Goal: Task Accomplishment & Management: Manage account settings

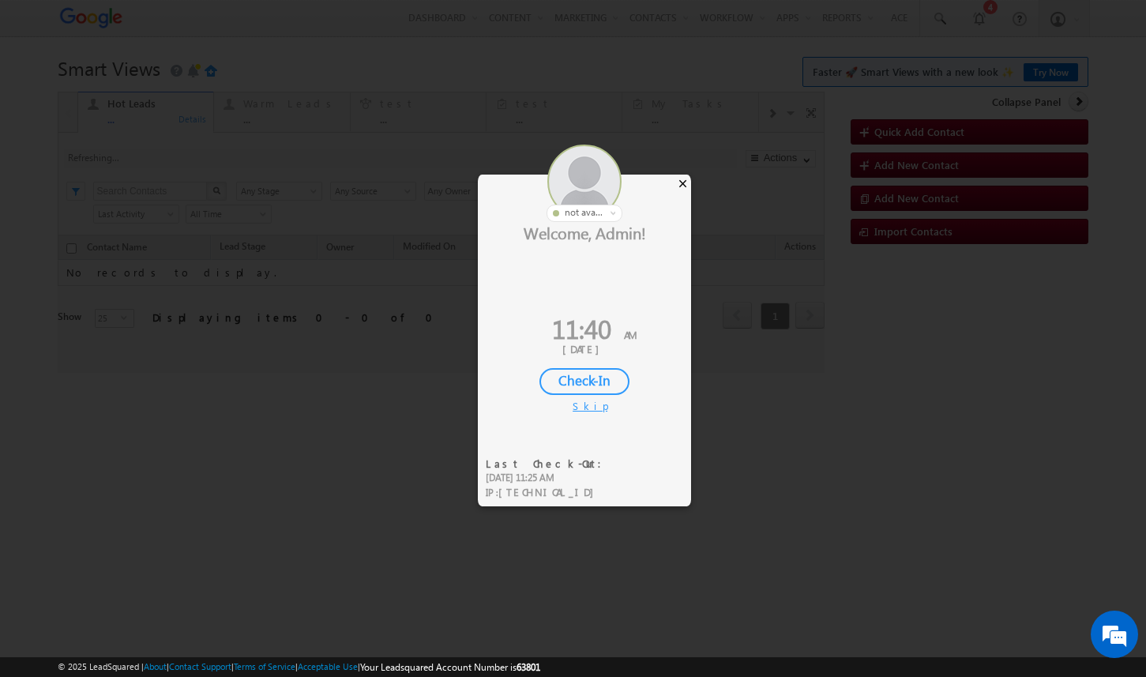
click at [676, 179] on div "×" at bounding box center [683, 183] width 17 height 17
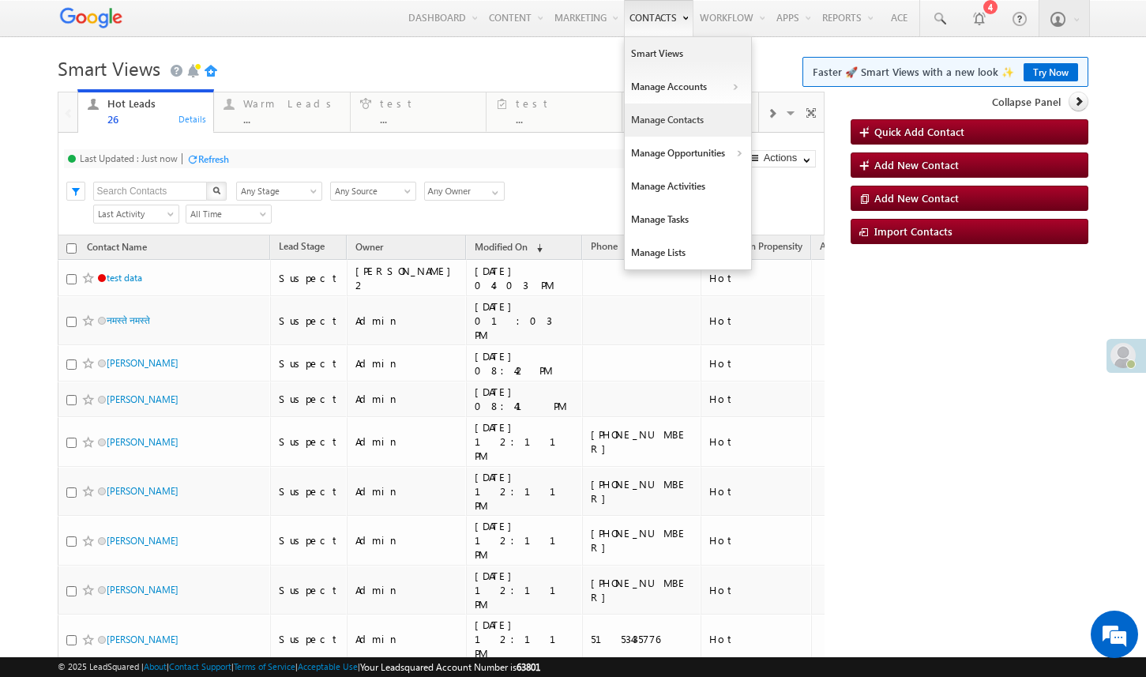
click at [652, 124] on link "Manage Contacts" at bounding box center [688, 119] width 126 height 33
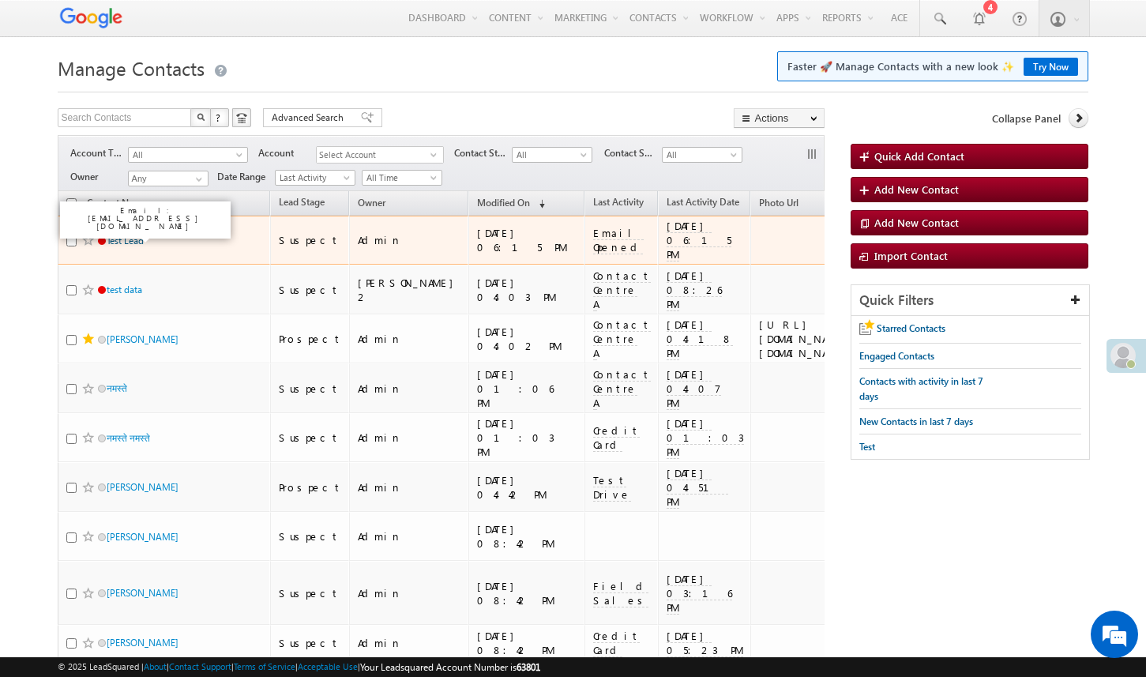
click at [129, 236] on link "Test Lead" at bounding box center [125, 241] width 37 height 12
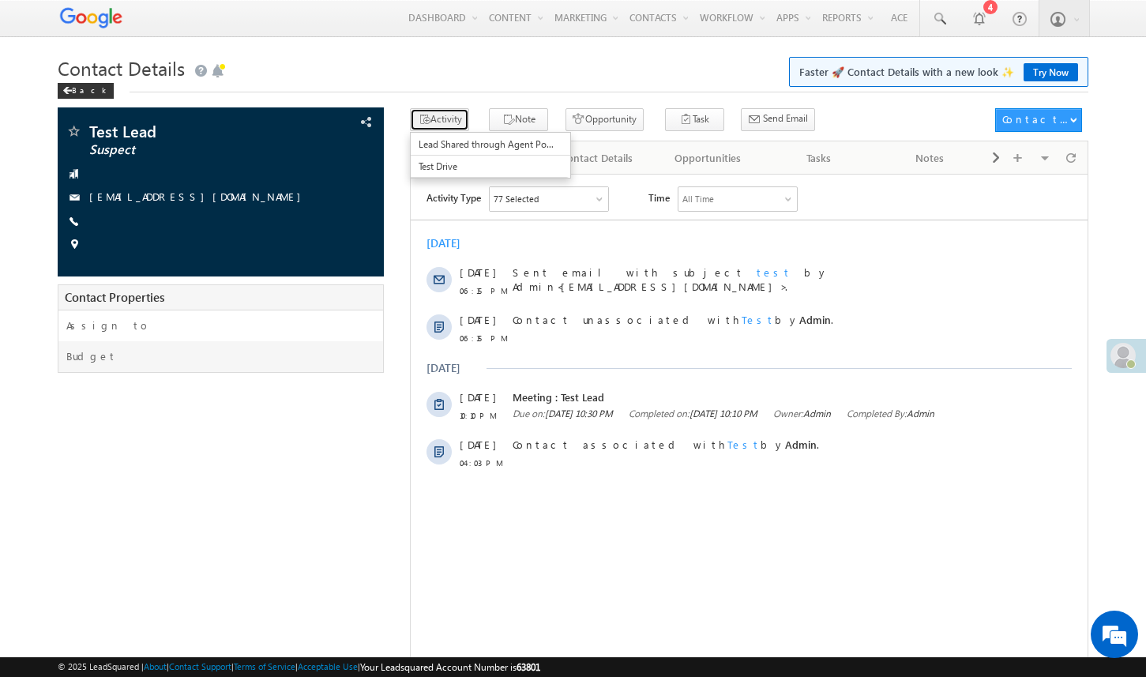
click at [452, 128] on button "Activity" at bounding box center [439, 119] width 59 height 23
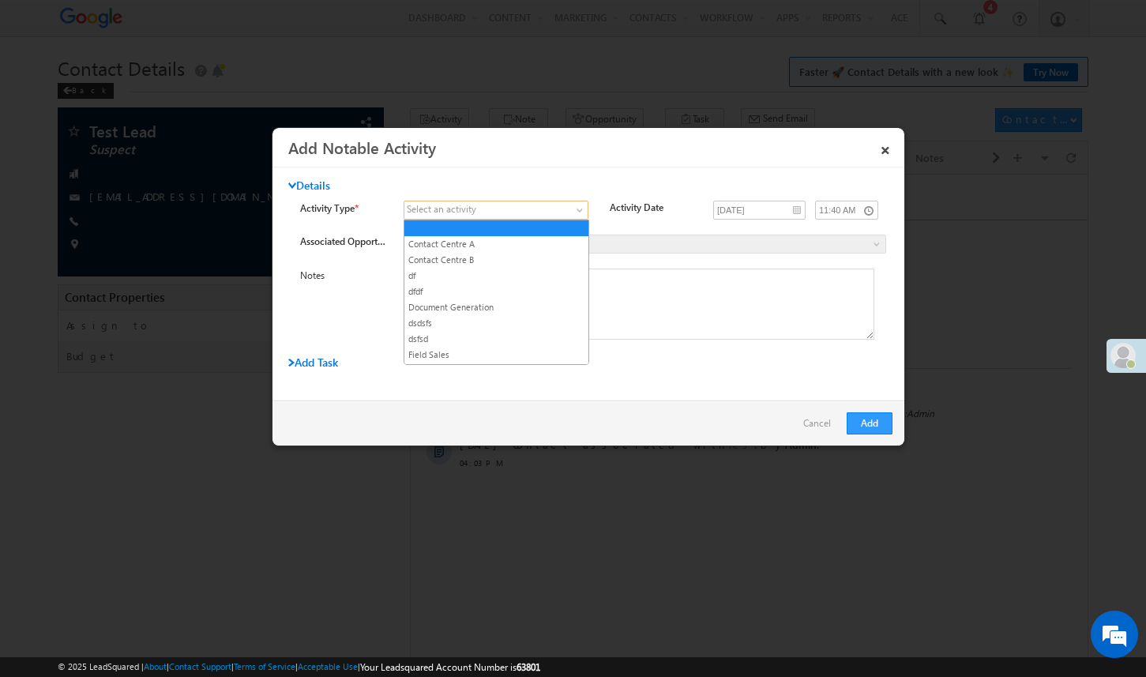
click at [487, 208] on span at bounding box center [486, 210] width 164 height 14
click at [483, 250] on link "Contact Centre A" at bounding box center [496, 244] width 184 height 14
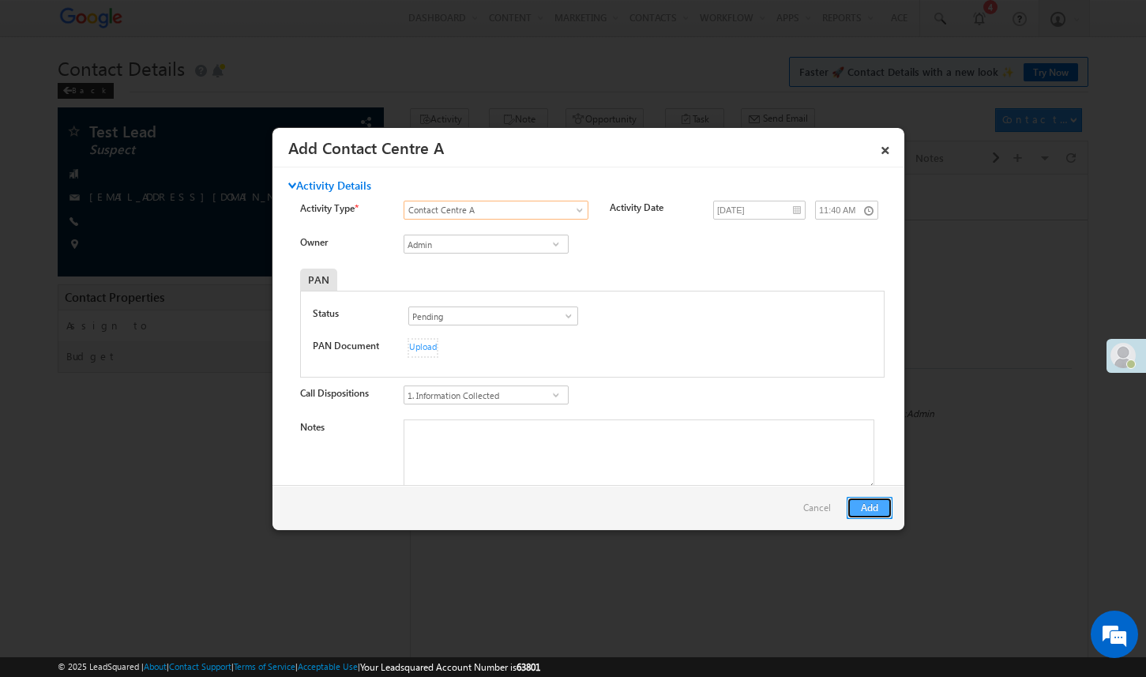
click at [867, 514] on button "Add" at bounding box center [870, 508] width 46 height 22
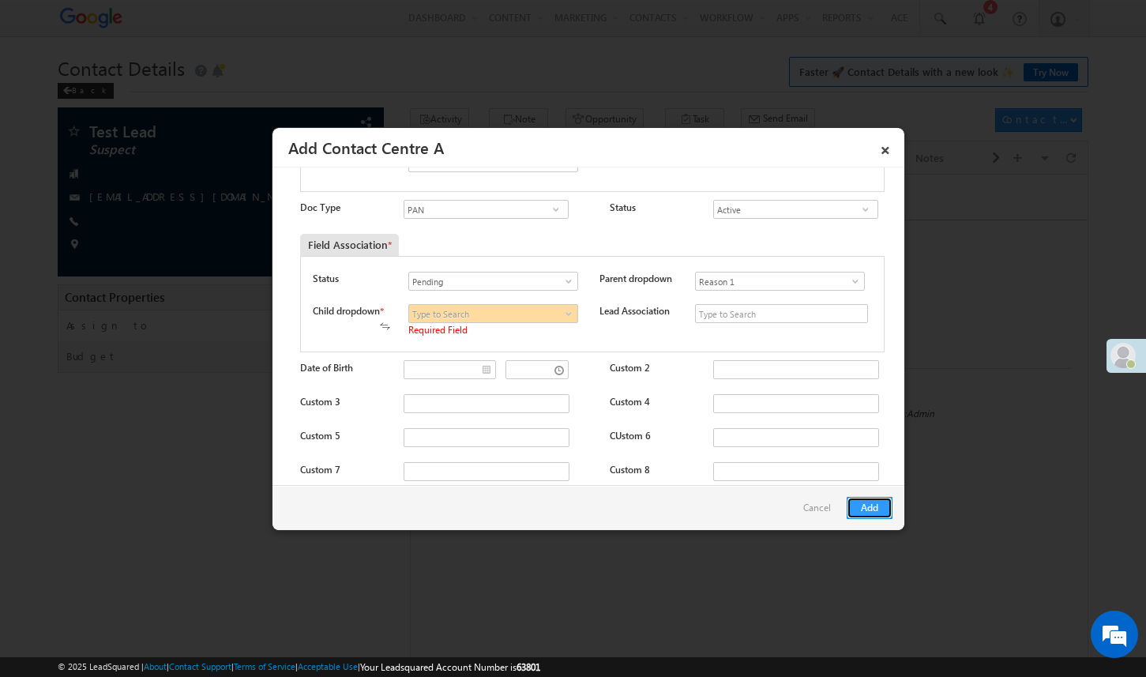
scroll to position [465, 0]
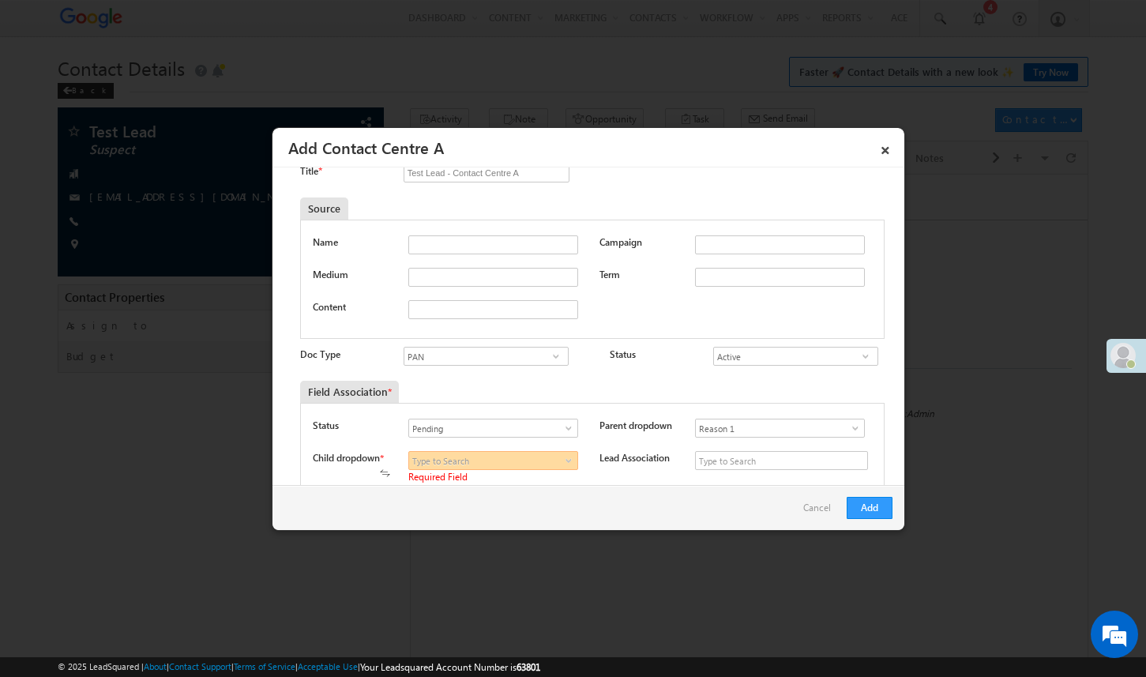
click at [543, 453] on input at bounding box center [493, 460] width 170 height 19
click at [561, 460] on span at bounding box center [569, 460] width 16 height 13
click at [531, 478] on link "Comment 1" at bounding box center [490, 479] width 165 height 18
type input "Comment 1"
click at [861, 509] on button "Add" at bounding box center [870, 508] width 46 height 22
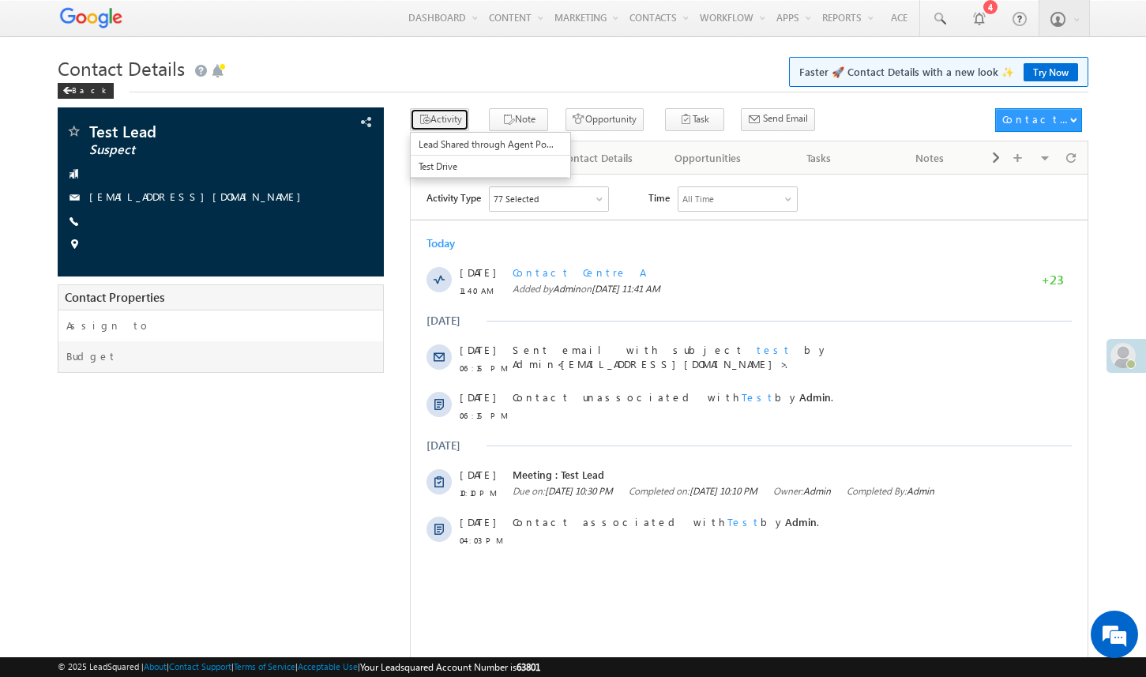
click at [461, 126] on button "Activity" at bounding box center [439, 119] width 59 height 23
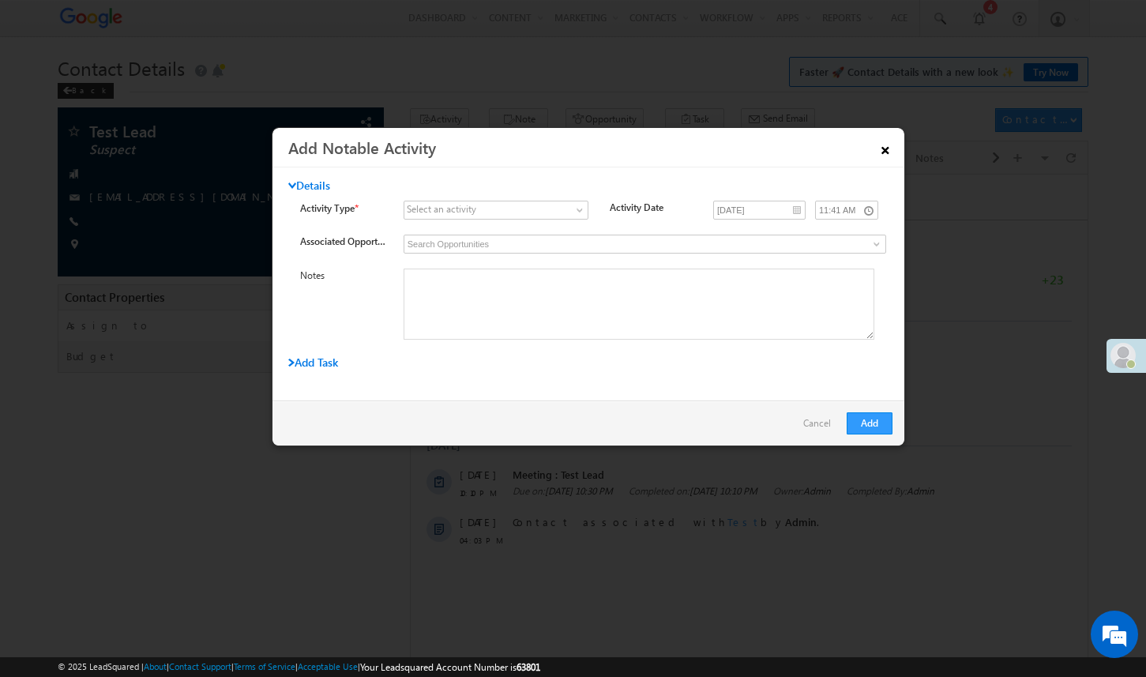
click at [878, 150] on link "×" at bounding box center [885, 148] width 27 height 28
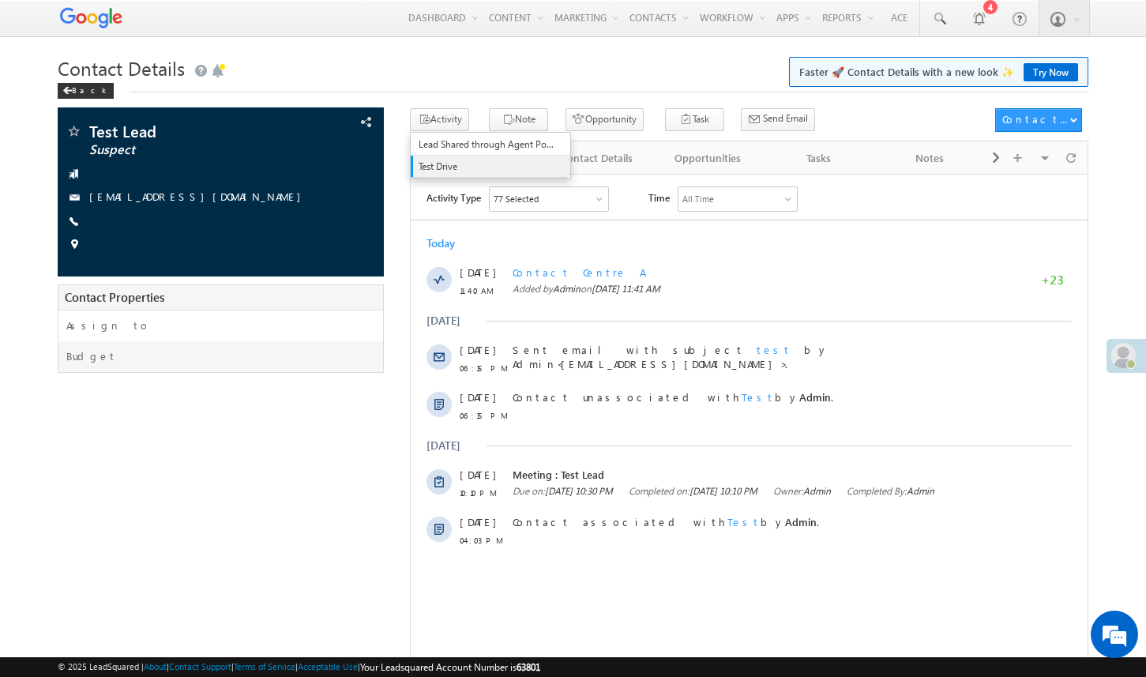
click at [456, 171] on span "Test Drive" at bounding box center [487, 167] width 137 height 14
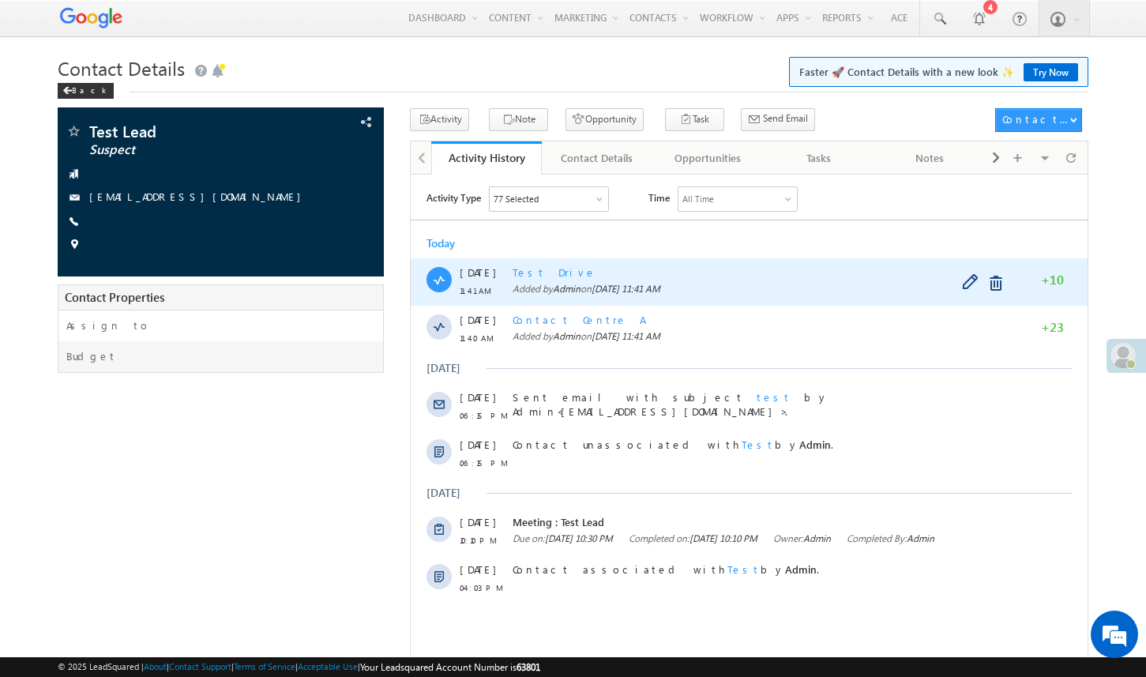
drag, startPoint x: 503, startPoint y: 271, endPoint x: 591, endPoint y: 270, distance: 87.7
click at [591, 271] on div "04 Sep 11:41 AM Test Drive Added by Admin on 04 Sep 2025 11:41 AM +10" at bounding box center [749, 281] width 677 height 47
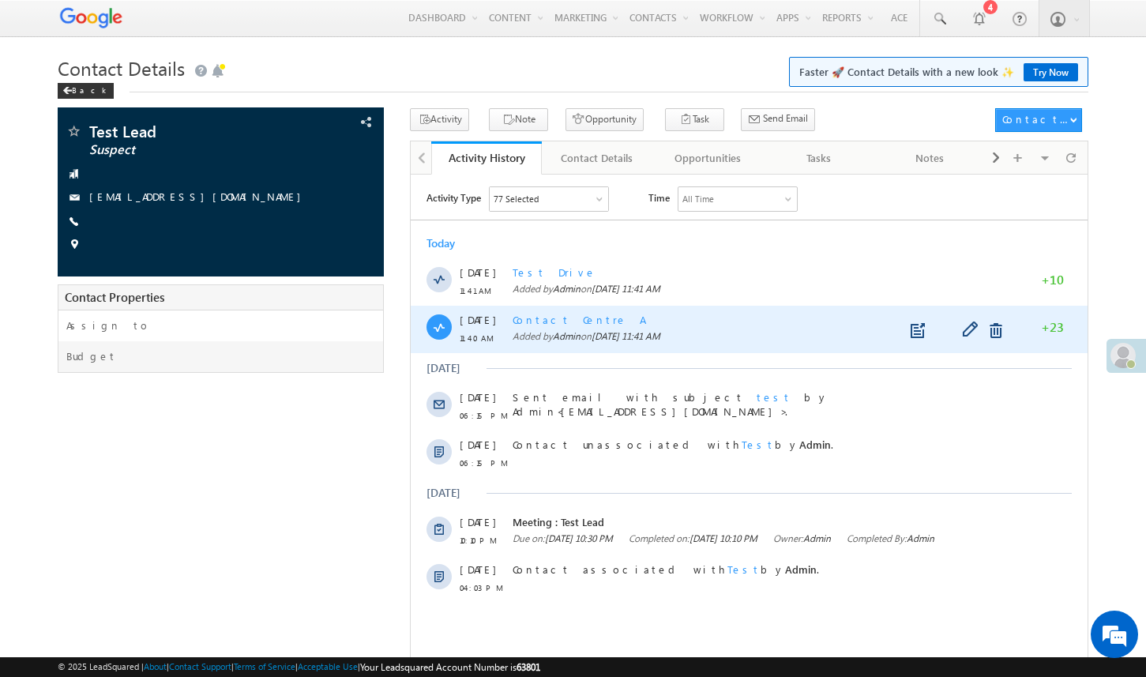
drag, startPoint x: 506, startPoint y: 321, endPoint x: 603, endPoint y: 316, distance: 97.3
click at [917, 329] on link at bounding box center [920, 330] width 19 height 16
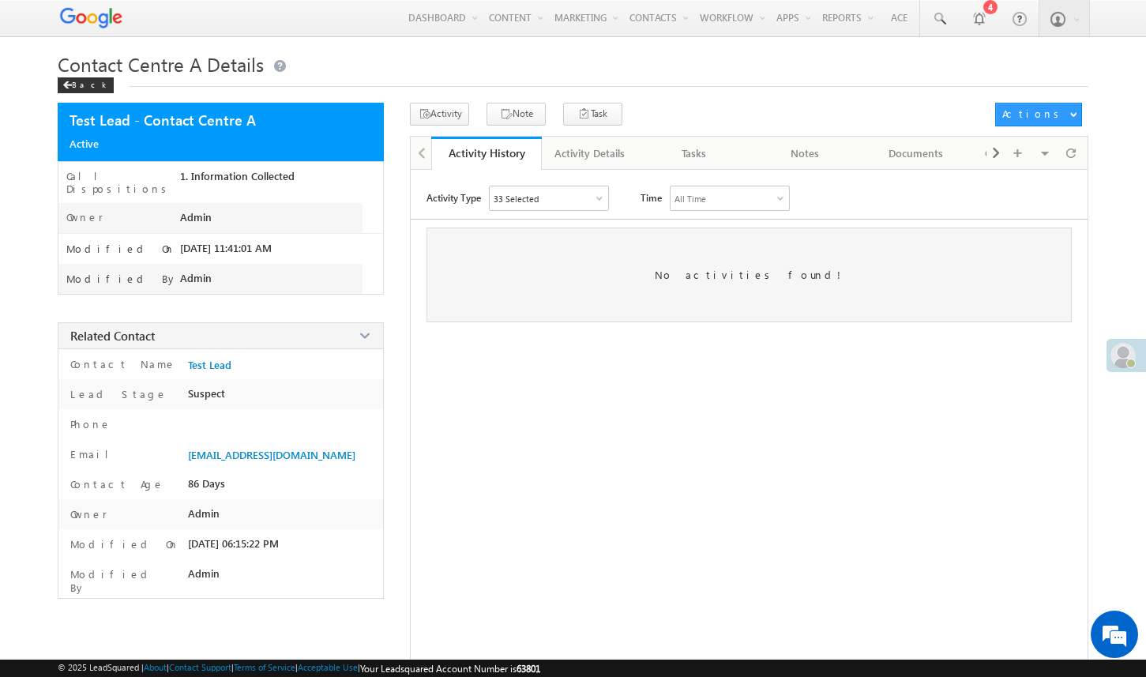
click at [168, 73] on span "Contact Centre A Details" at bounding box center [161, 63] width 206 height 25
click at [77, 87] on div "Back" at bounding box center [86, 85] width 56 height 16
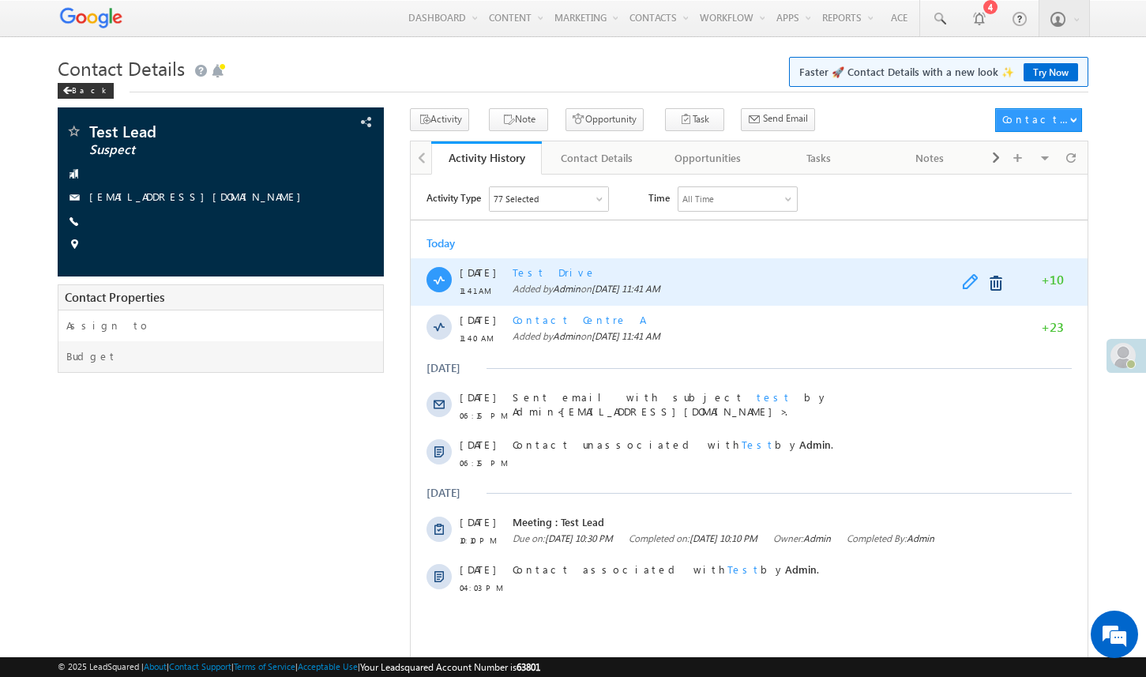
click at [974, 283] on span at bounding box center [974, 282] width 24 height 19
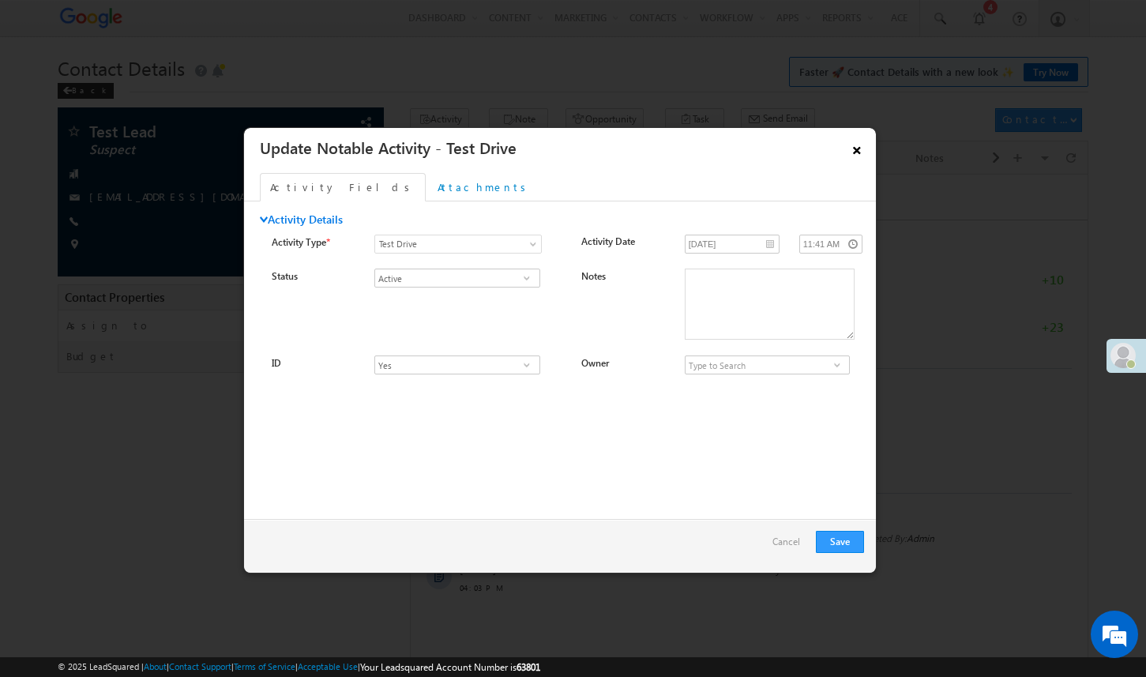
click at [857, 148] on link "×" at bounding box center [857, 148] width 27 height 28
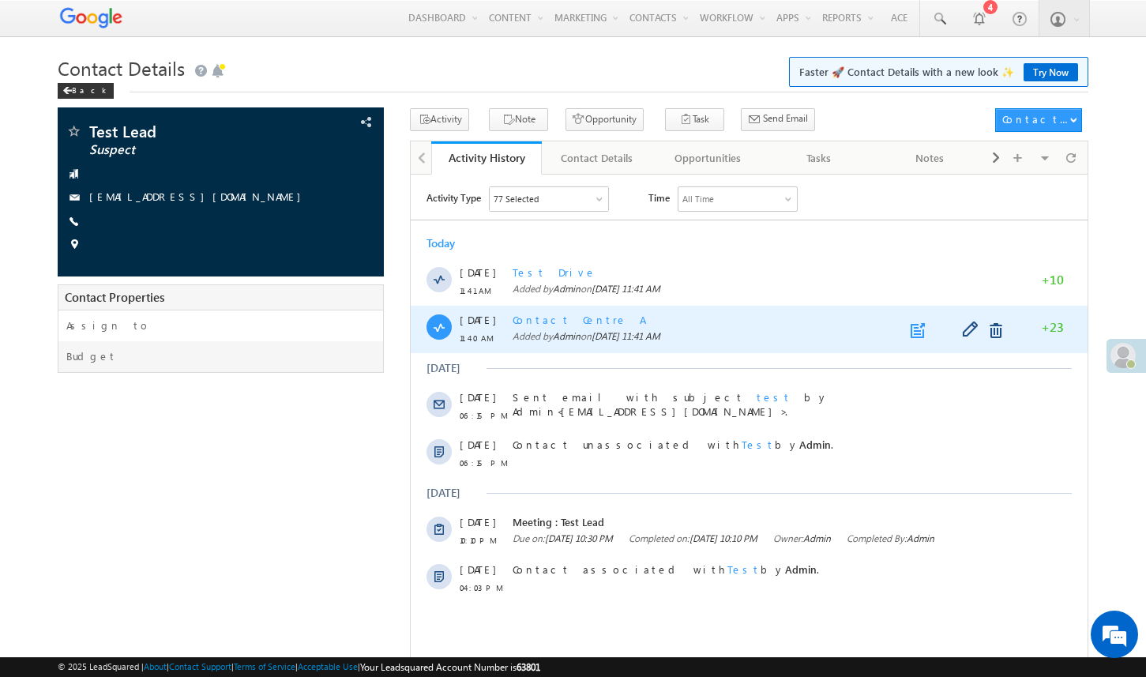
click at [916, 329] on link at bounding box center [920, 330] width 19 height 16
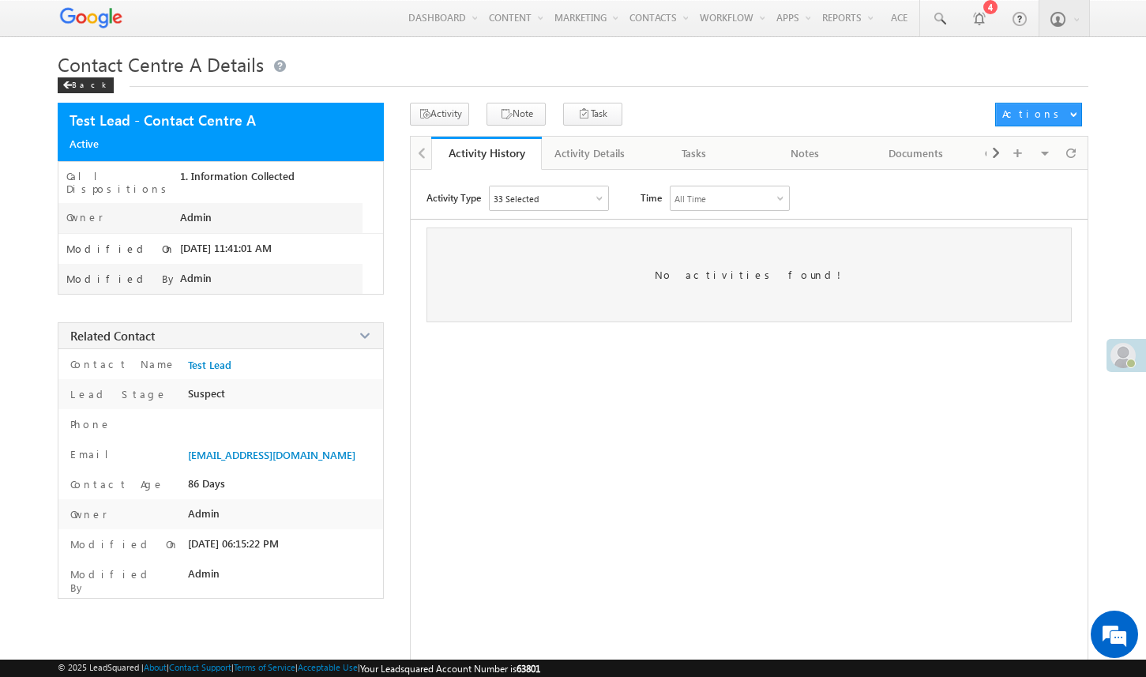
click at [140, 70] on span "Contact Centre A Details" at bounding box center [161, 63] width 206 height 25
click at [701, 152] on div "Tasks" at bounding box center [694, 153] width 85 height 19
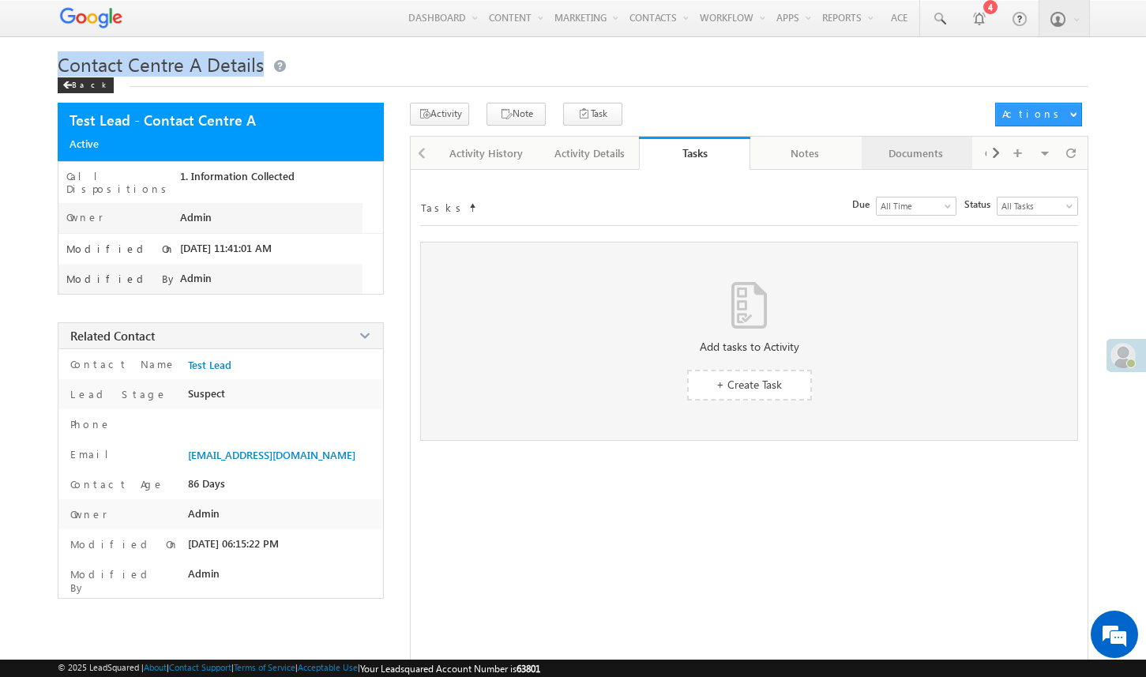
click at [898, 160] on div "Documents" at bounding box center [916, 153] width 85 height 19
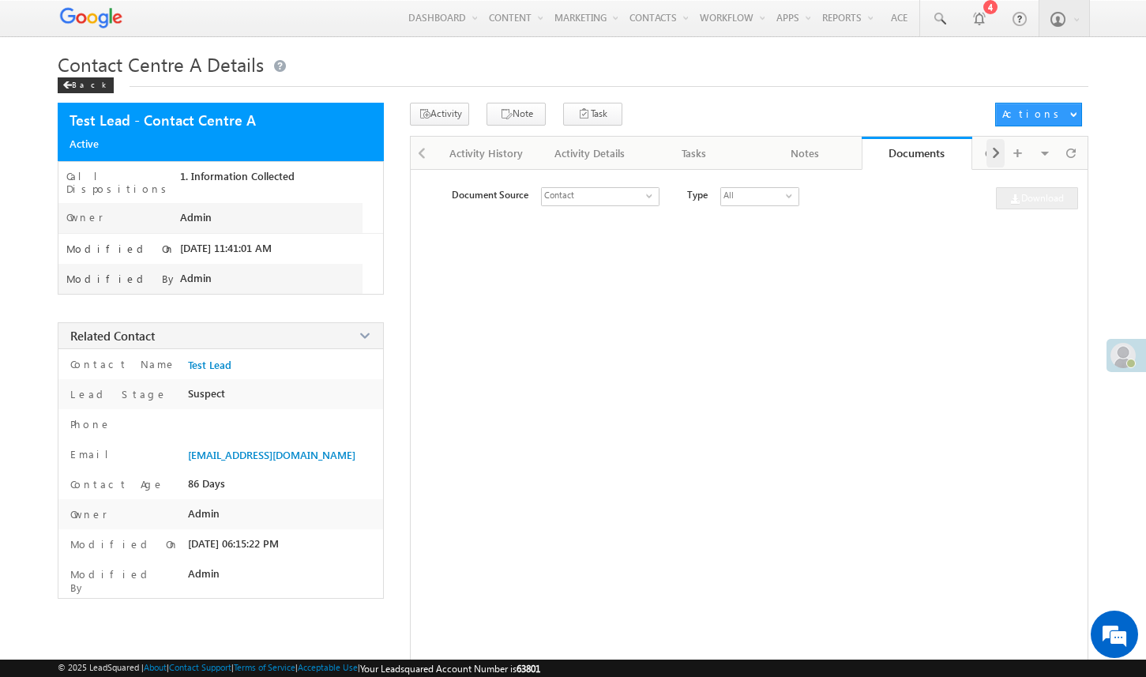
click at [991, 157] on span at bounding box center [995, 153] width 9 height 28
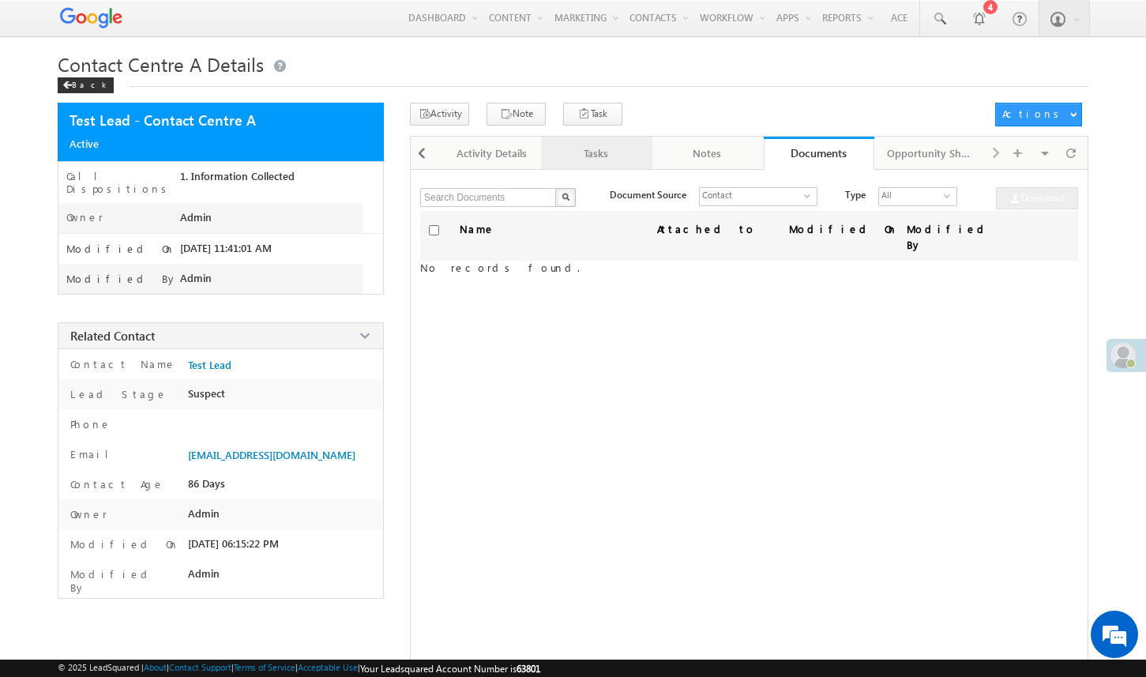
click at [603, 163] on div "Tasks" at bounding box center [596, 153] width 85 height 19
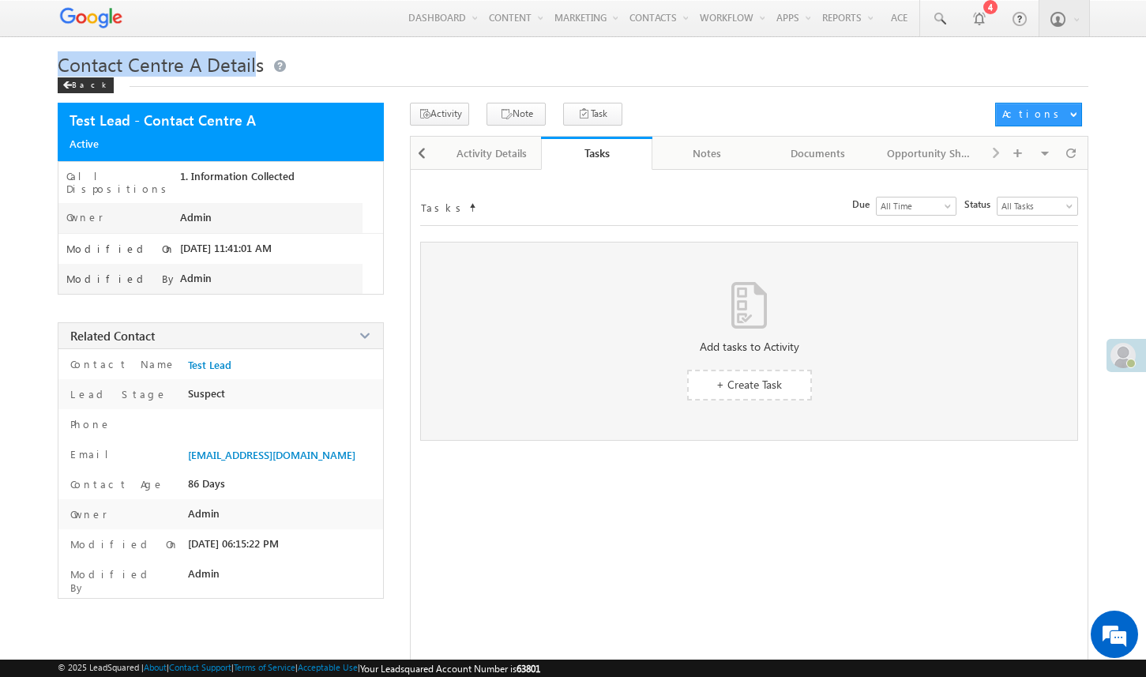
drag, startPoint x: 55, startPoint y: 68, endPoint x: 255, endPoint y: 72, distance: 200.7
click at [255, 72] on body "Menu Admin sudee pkapa dia@g mail. com pkapa" at bounding box center [573, 409] width 1146 height 818
click at [62, 58] on span "Contact Centre A Details" at bounding box center [161, 63] width 206 height 25
click at [725, 378] on span "+ Create Task" at bounding box center [749, 384] width 66 height 15
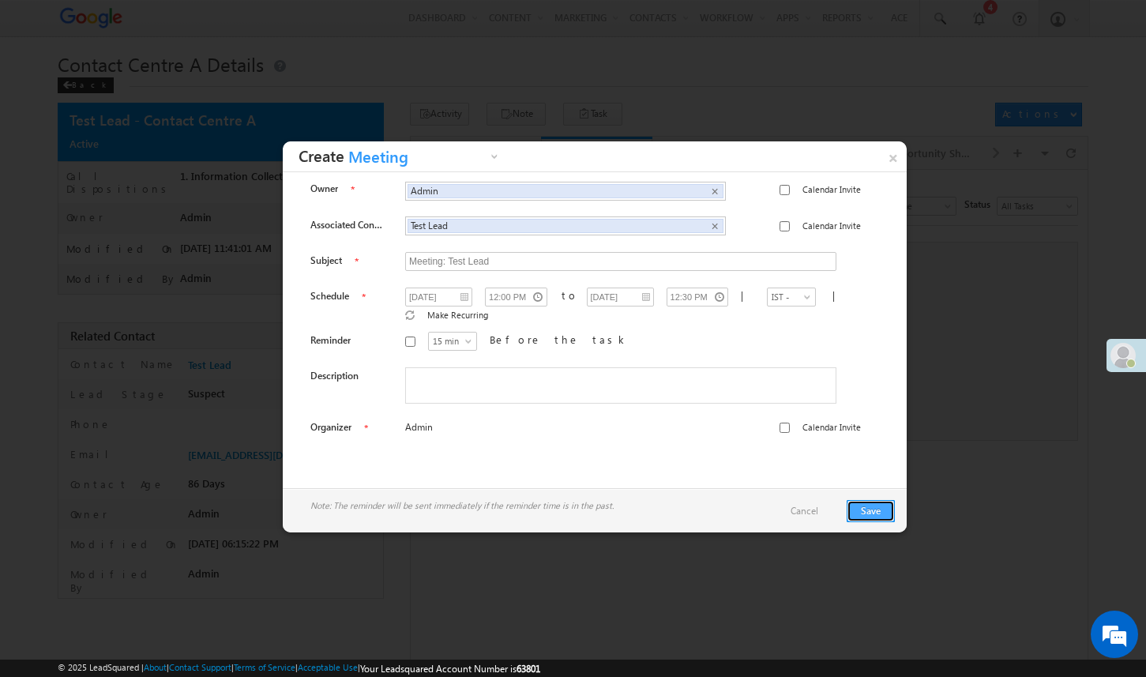
click at [886, 515] on button "Save" at bounding box center [871, 511] width 48 height 22
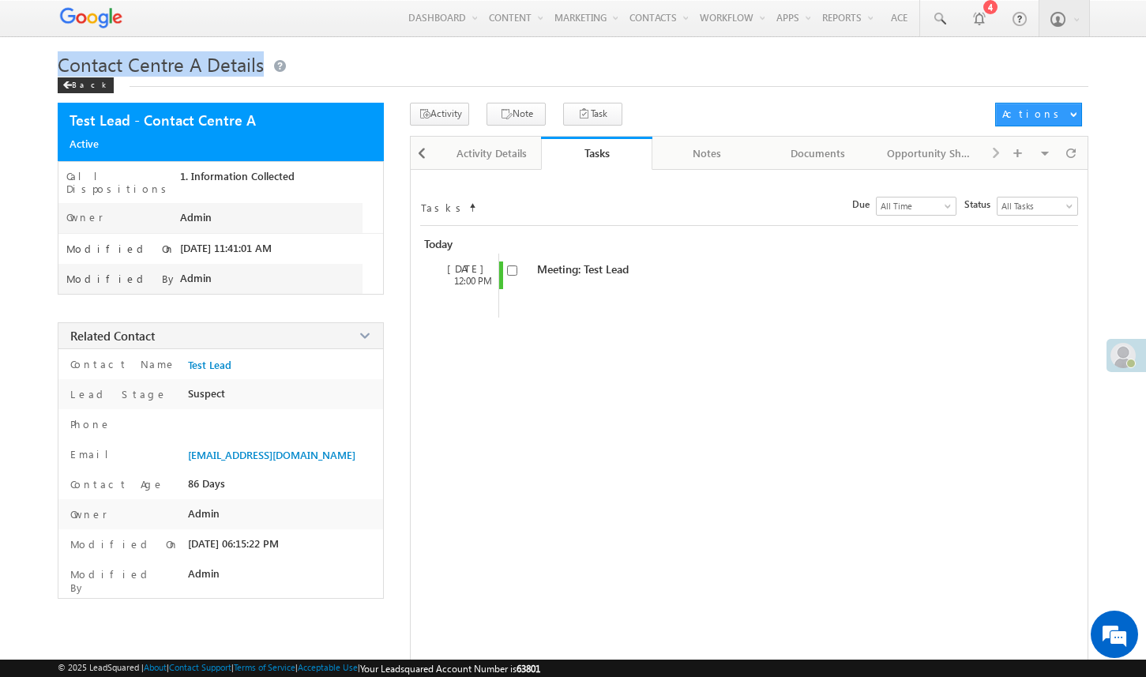
drag, startPoint x: 51, startPoint y: 64, endPoint x: 263, endPoint y: 66, distance: 211.7
click at [262, 66] on body "Menu Admin sudee pkapa dia@g mail. com pkapa" at bounding box center [573, 409] width 1146 height 818
click at [224, 63] on span "Contact Centre A Details" at bounding box center [161, 63] width 206 height 25
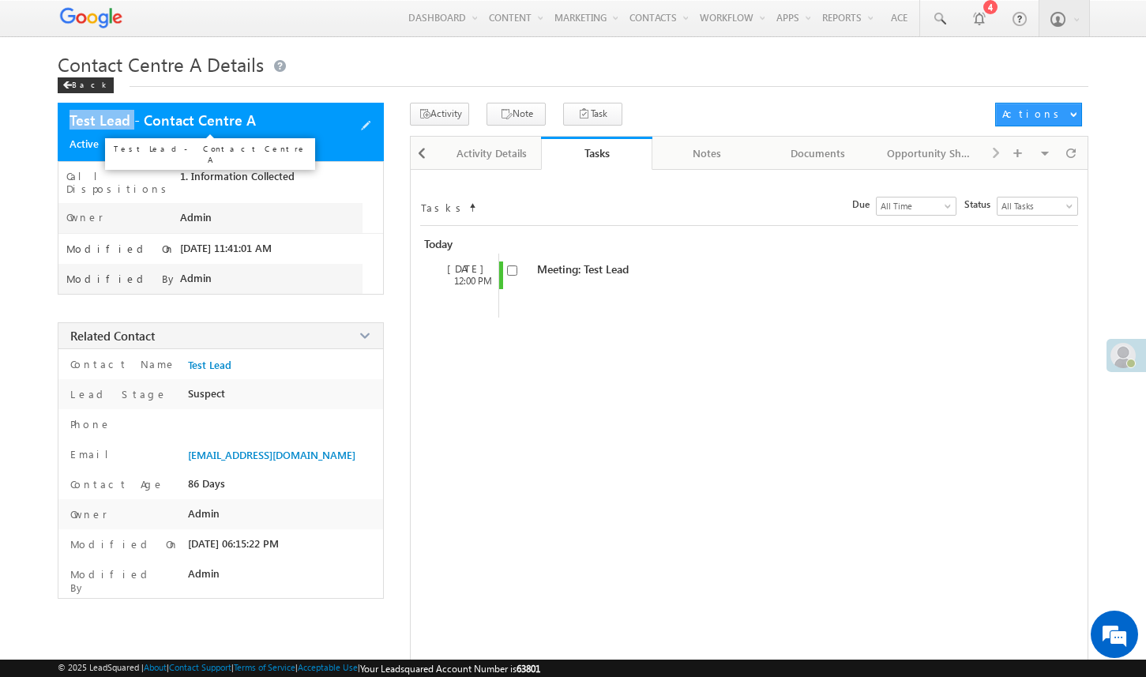
drag, startPoint x: 65, startPoint y: 122, endPoint x: 133, endPoint y: 124, distance: 68.0
click at [133, 124] on div "Test Lead - Contact Centre A Active" at bounding box center [221, 132] width 326 height 58
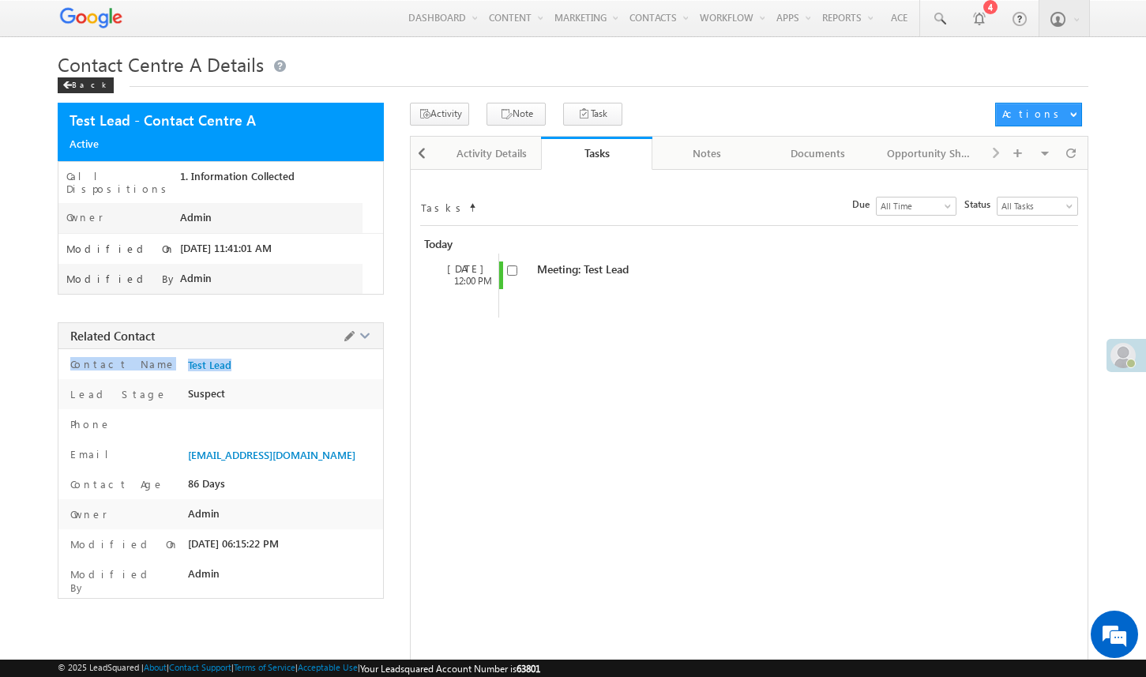
drag, startPoint x: 246, startPoint y: 357, endPoint x: 161, endPoint y: 356, distance: 85.3
click at [161, 356] on div "Contact Name Test Lead" at bounding box center [220, 364] width 325 height 30
click at [81, 82] on div "Back" at bounding box center [86, 85] width 56 height 16
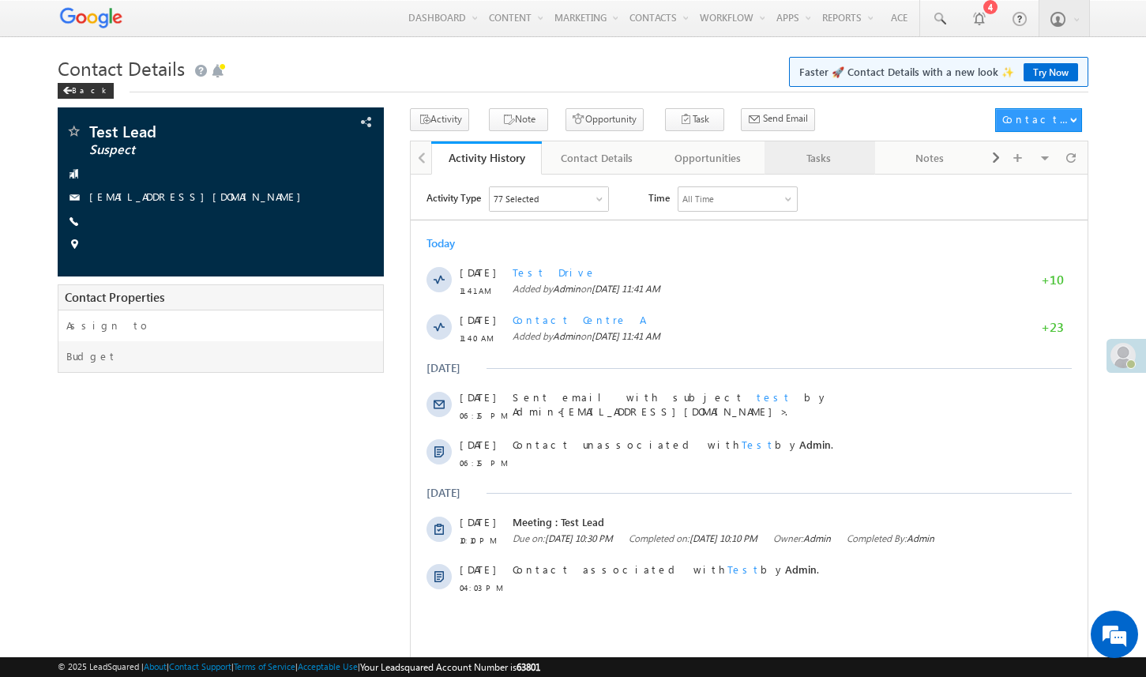
click at [828, 167] on div "Tasks" at bounding box center [819, 158] width 85 height 19
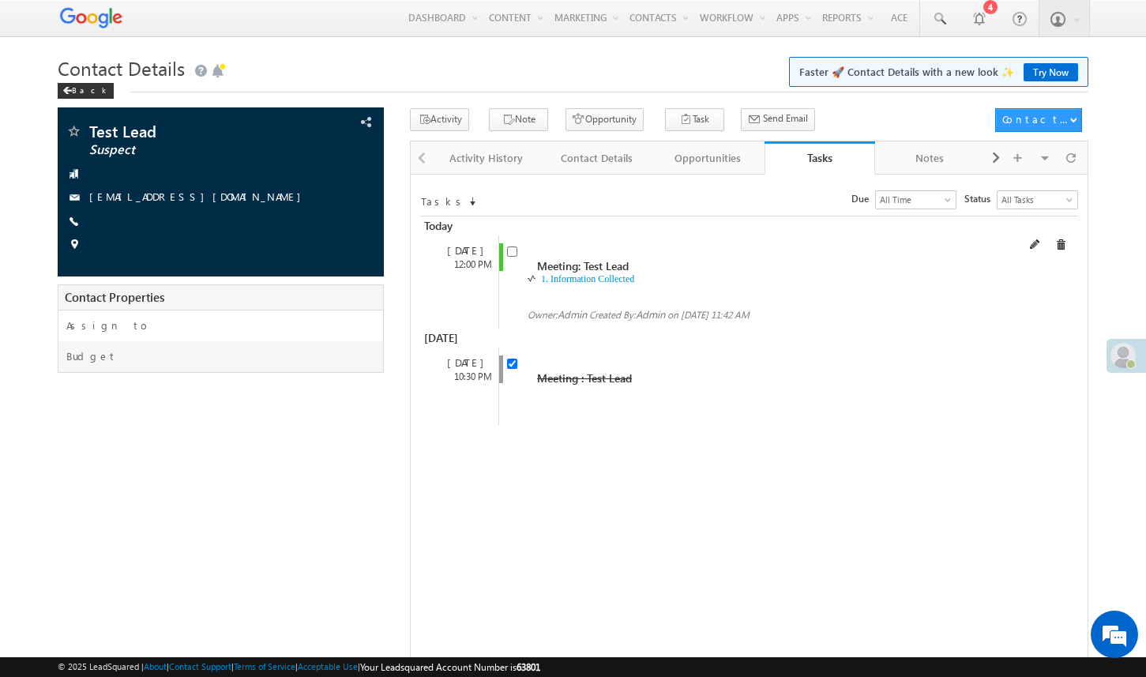
drag, startPoint x: 637, startPoint y: 250, endPoint x: 529, endPoint y: 250, distance: 108.2
click at [528, 250] on div "Meeting: Test Lead" at bounding box center [748, 258] width 483 height 30
click at [597, 273] on link "1. Information Collected" at bounding box center [587, 278] width 93 height 11
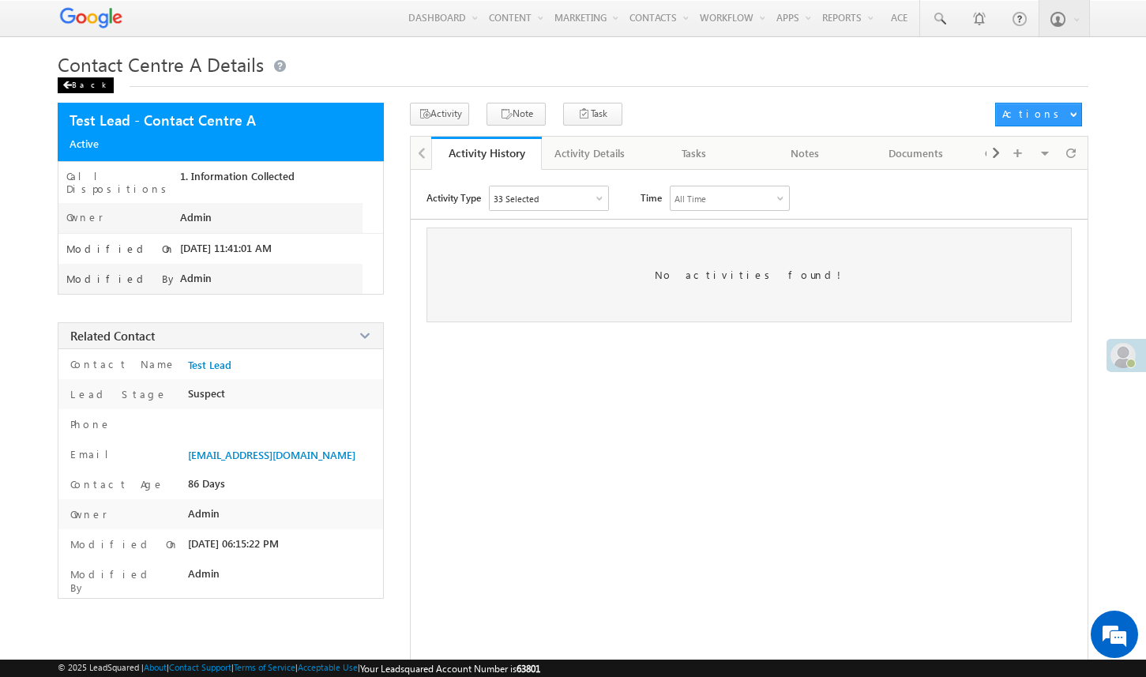
click at [83, 88] on div "Back" at bounding box center [86, 85] width 56 height 16
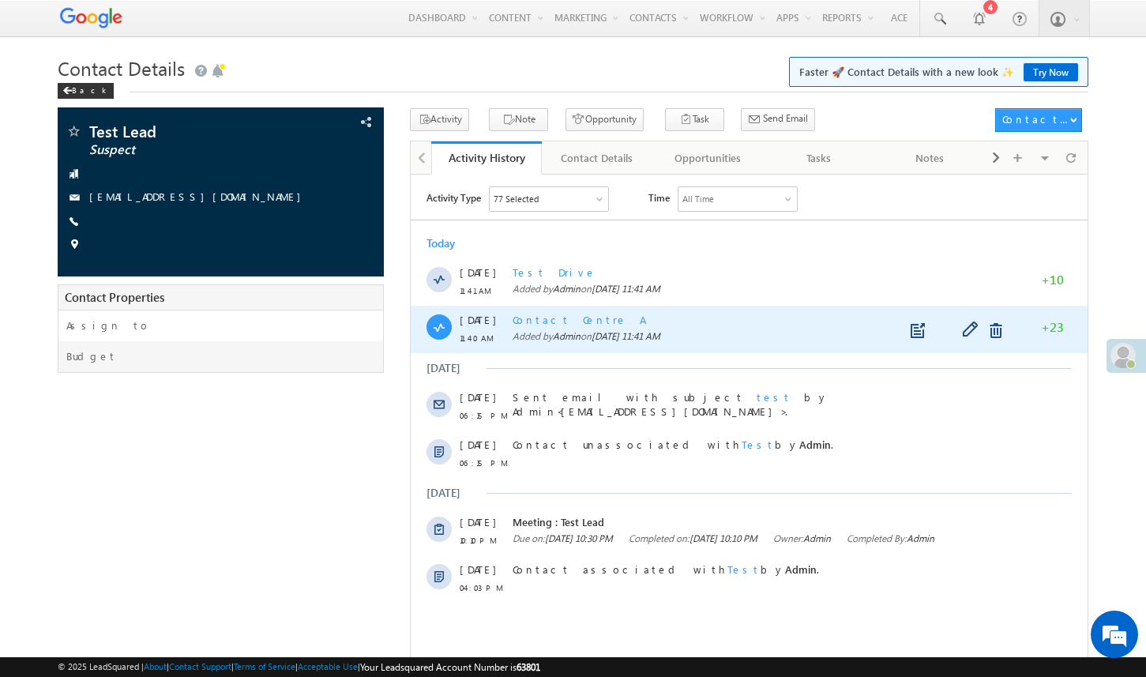
click at [561, 318] on span "Contact Centre A" at bounding box center [578, 318] width 131 height 13
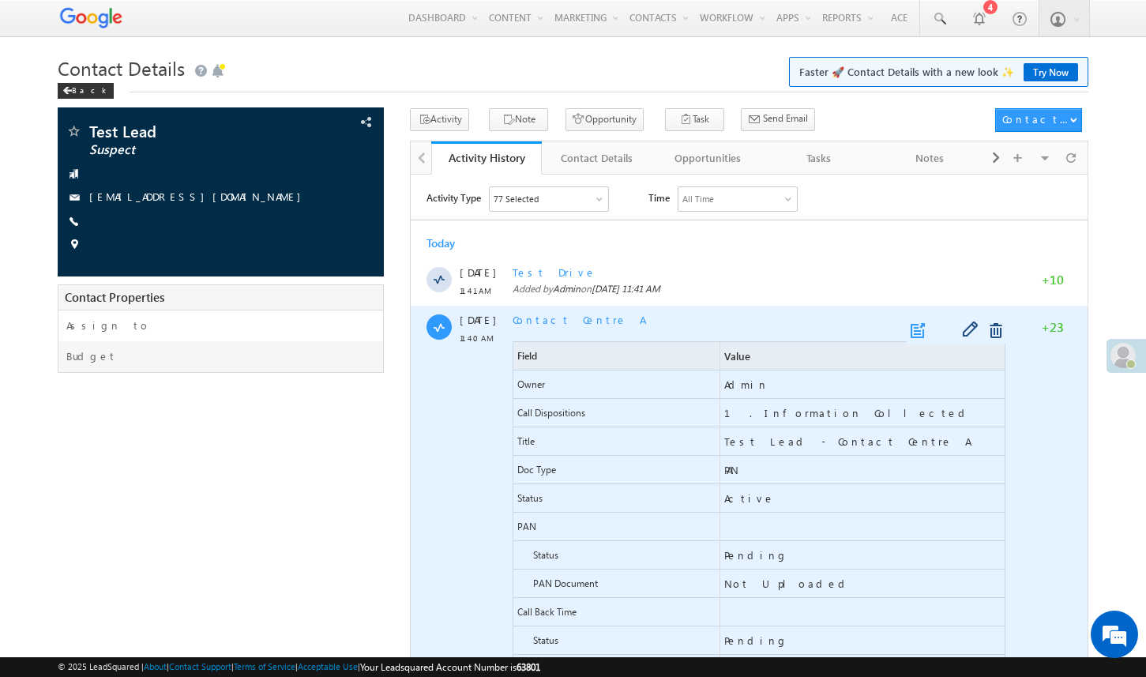
click at [920, 328] on link at bounding box center [920, 330] width 19 height 16
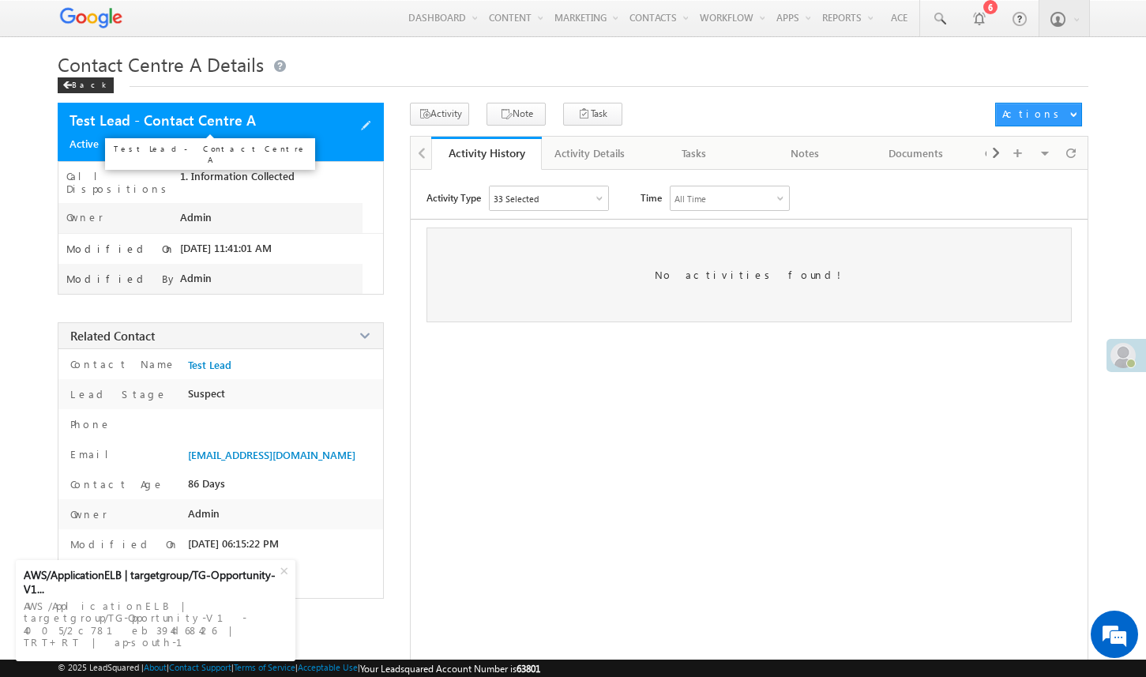
click at [234, 123] on span "Test Lead - Contact Centre A" at bounding box center [163, 120] width 186 height 20
click at [246, 123] on span "Test Lead - Contact Centre A" at bounding box center [163, 120] width 186 height 20
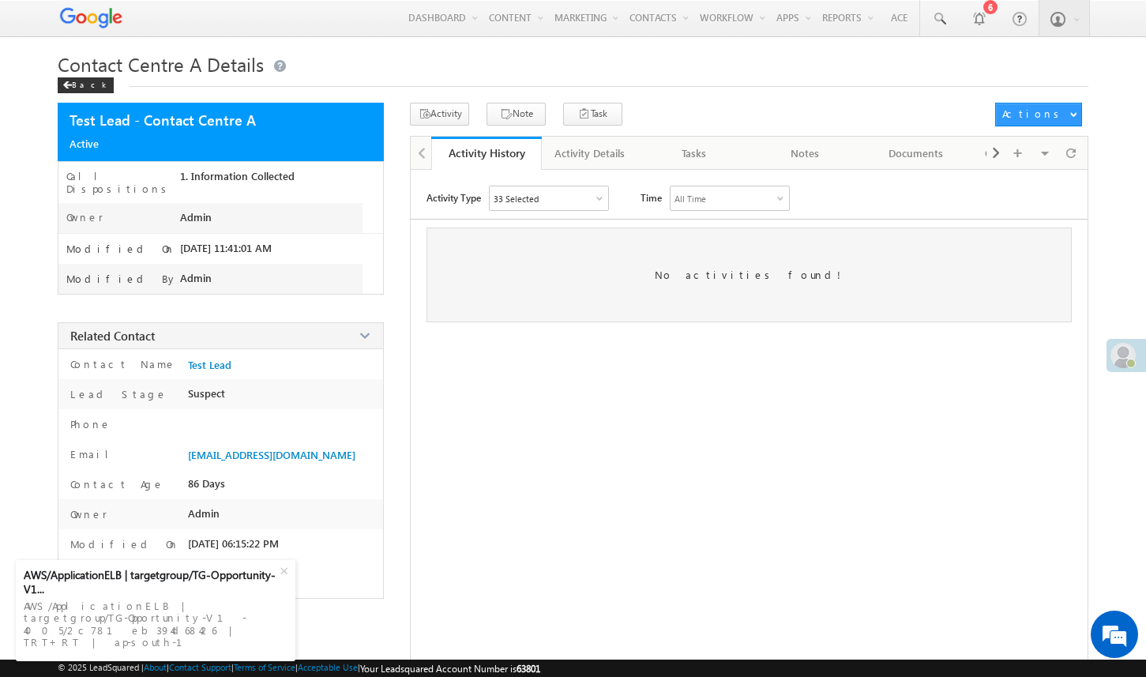
click at [514, 290] on div "No activities found!" at bounding box center [749, 275] width 645 height 95
click at [198, 76] on span "Contact Centre A Details" at bounding box center [161, 63] width 206 height 25
click at [419, 154] on div at bounding box center [421, 152] width 21 height 31
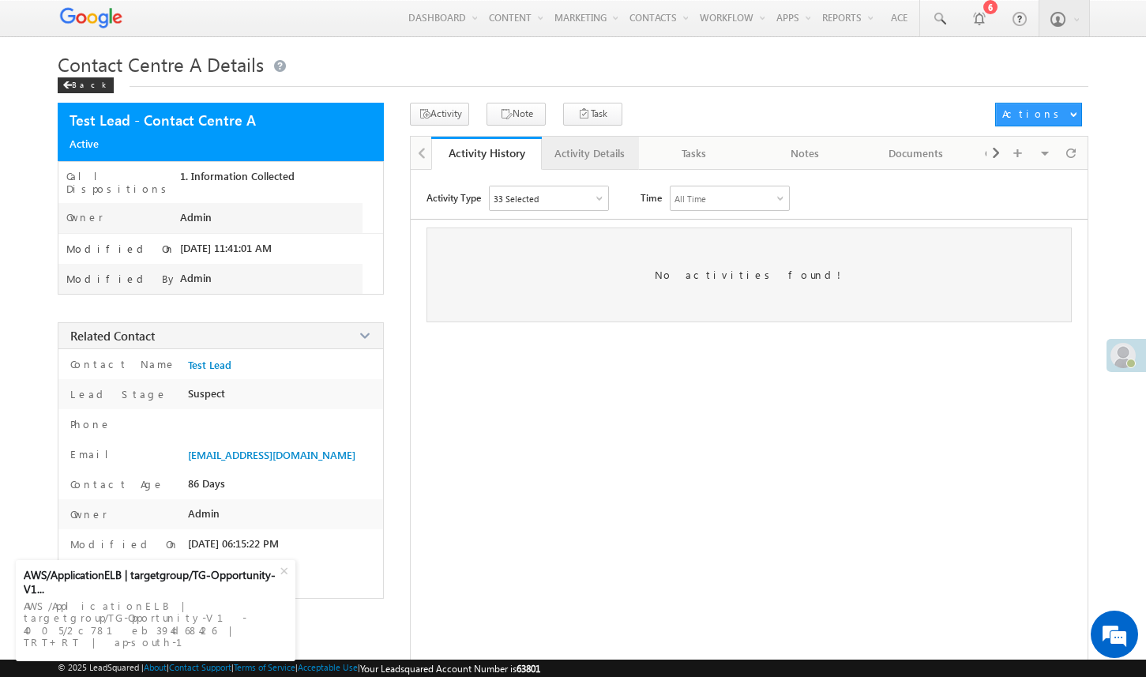
click at [600, 156] on div "Activity Details" at bounding box center [590, 153] width 70 height 19
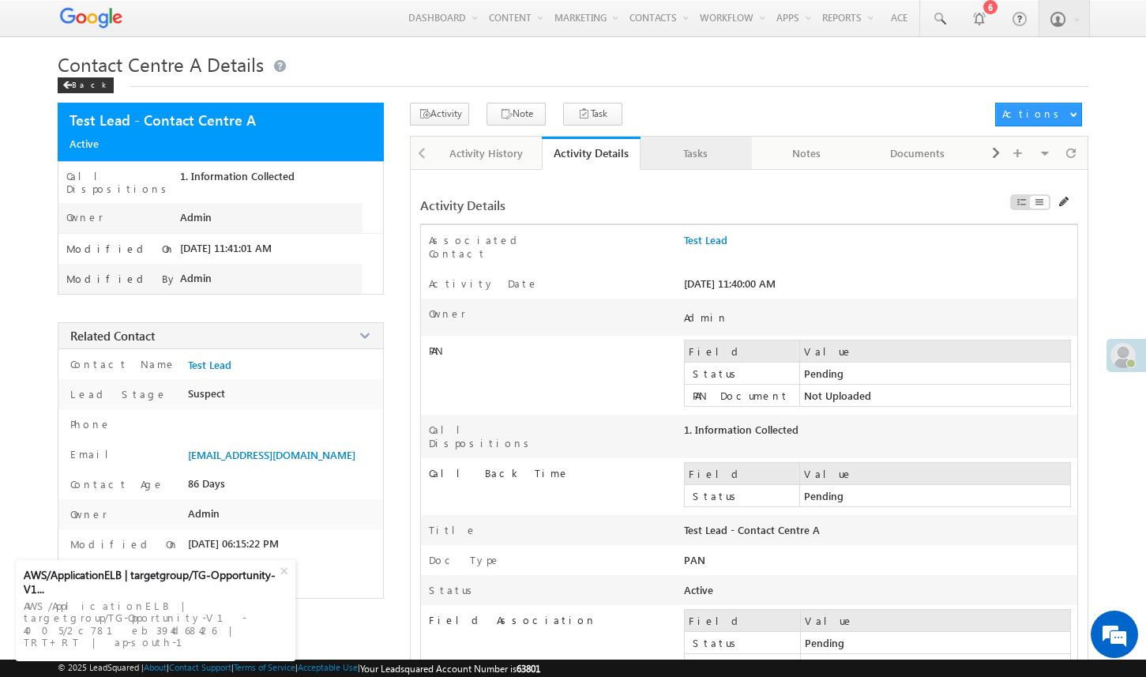
click at [688, 158] on div "Tasks" at bounding box center [695, 153] width 85 height 19
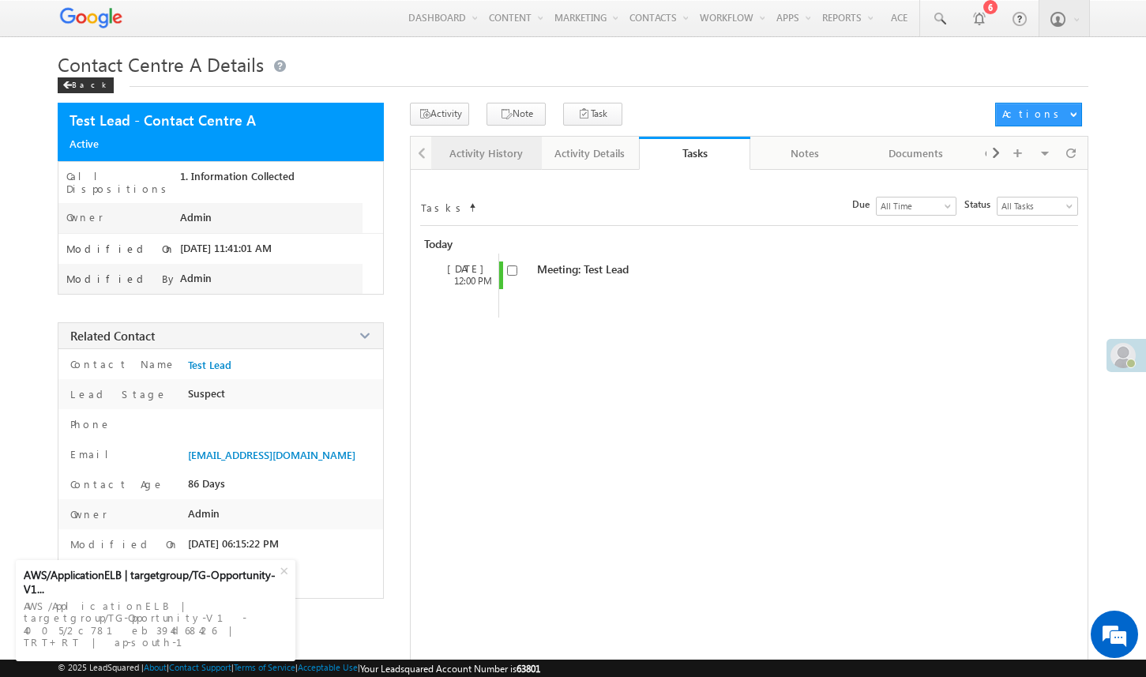
click at [489, 157] on div "Activity History" at bounding box center [486, 153] width 85 height 19
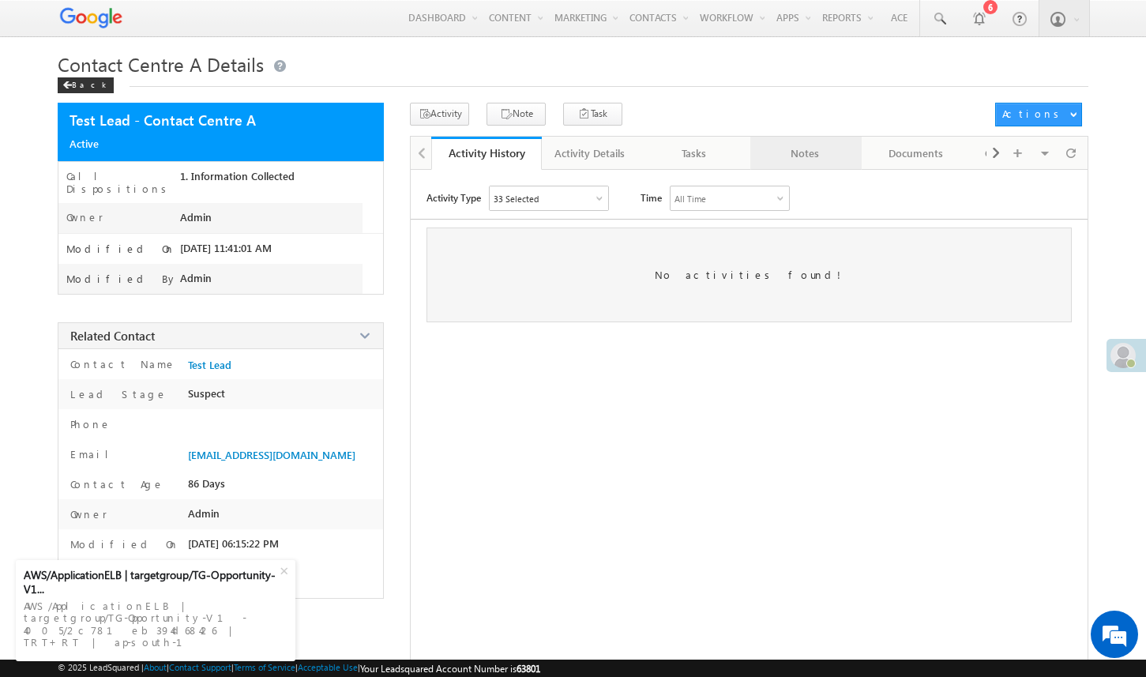
click at [810, 158] on div "Notes" at bounding box center [805, 153] width 85 height 19
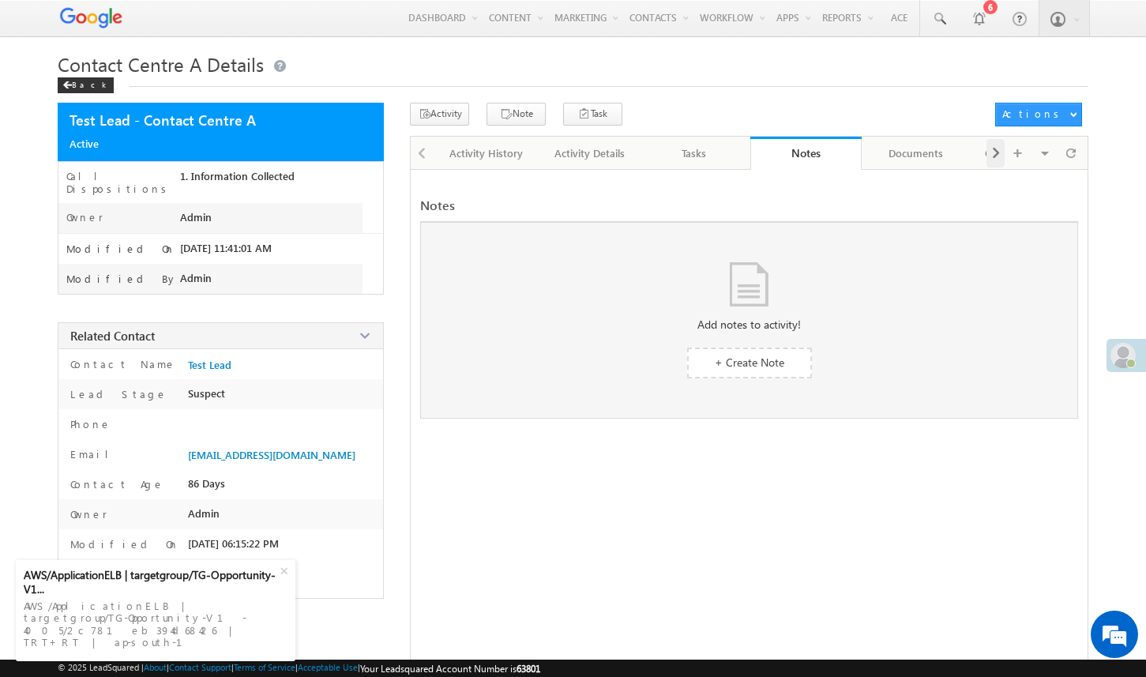
click at [1002, 164] on div at bounding box center [996, 153] width 19 height 28
click at [1002, 164] on div "Visible Tabs Activity History Default Activity Details Default Tasks Default No…" at bounding box center [1036, 152] width 98 height 31
click at [617, 156] on div "Tasks" at bounding box center [596, 153] width 85 height 19
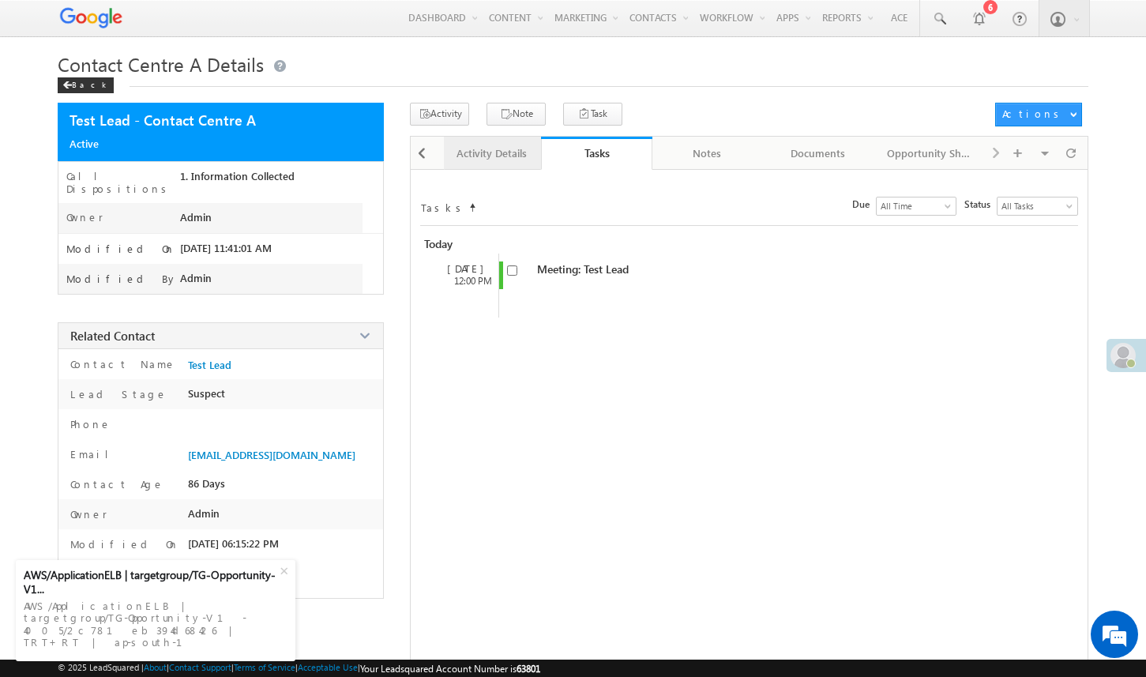
click at [503, 161] on div "Activity Details" at bounding box center [492, 153] width 70 height 19
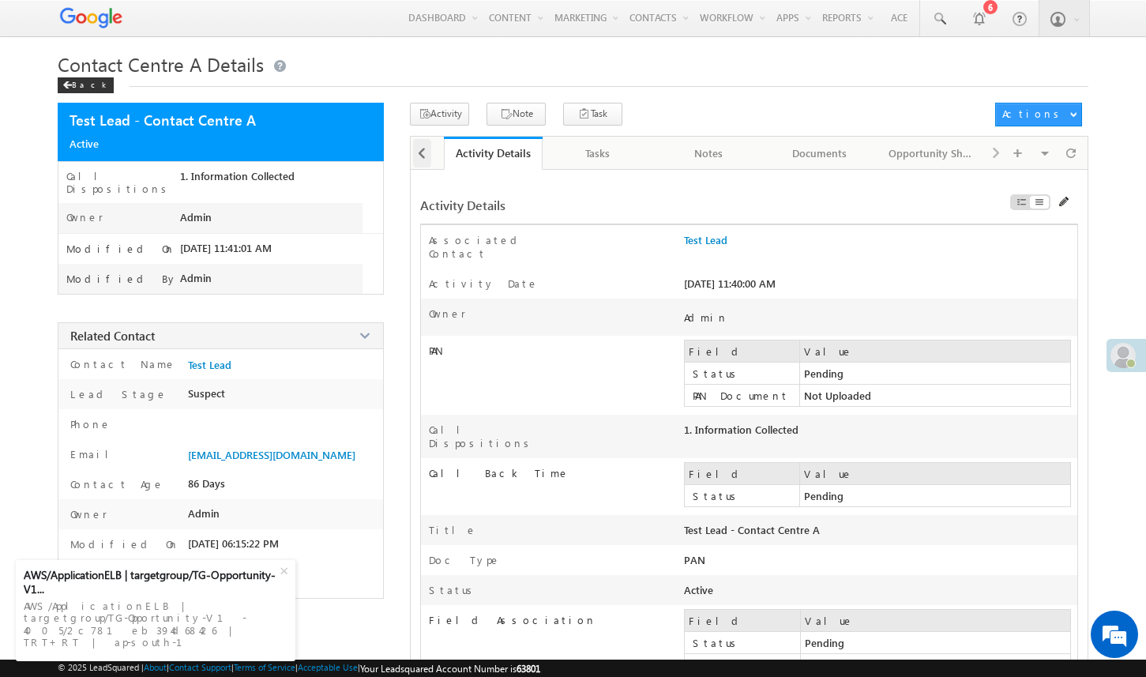
click at [423, 159] on span at bounding box center [421, 153] width 9 height 28
